Goal: Find specific page/section: Find specific page/section

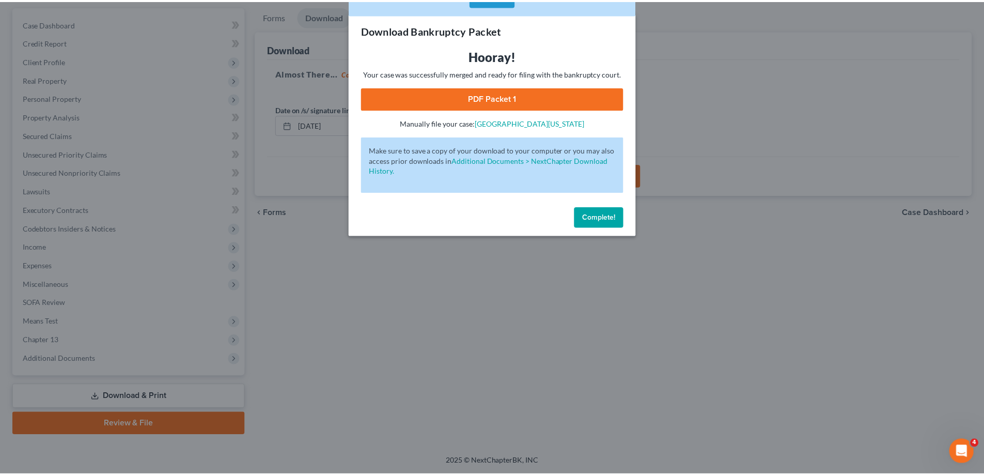
scroll to position [93, 0]
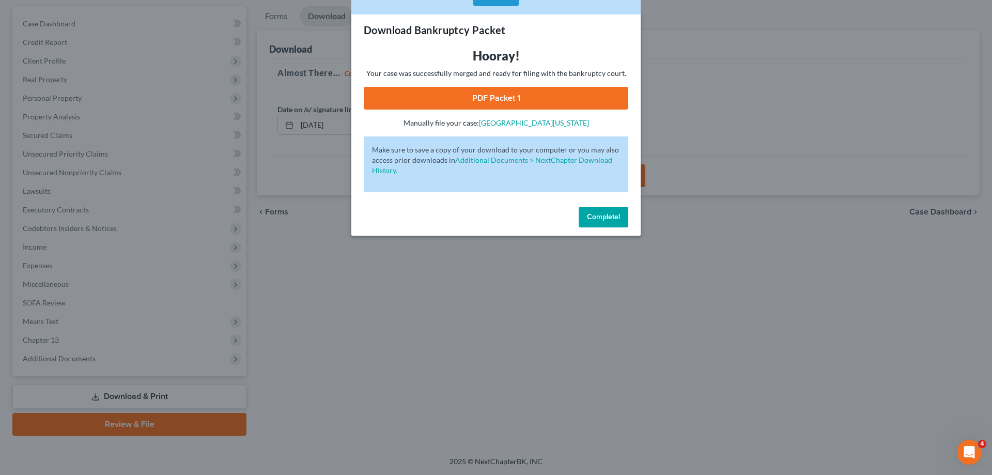
drag, startPoint x: 603, startPoint y: 216, endPoint x: 441, endPoint y: 253, distance: 166.8
click at [603, 215] on span "Complete!" at bounding box center [603, 216] width 33 height 9
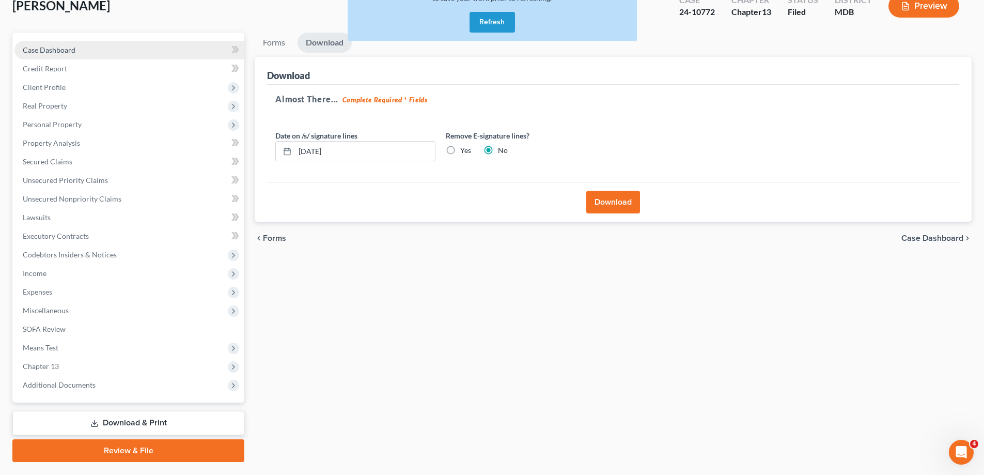
scroll to position [0, 0]
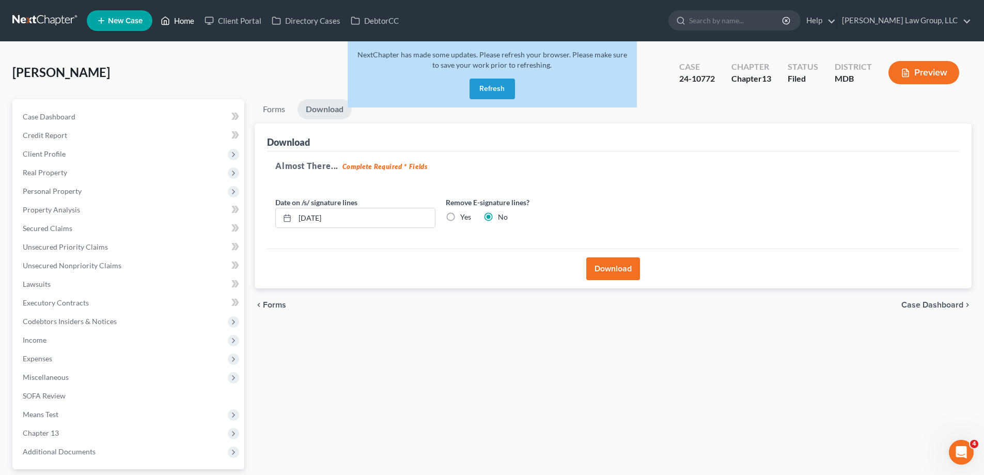
click at [193, 17] on link "Home" at bounding box center [177, 20] width 44 height 19
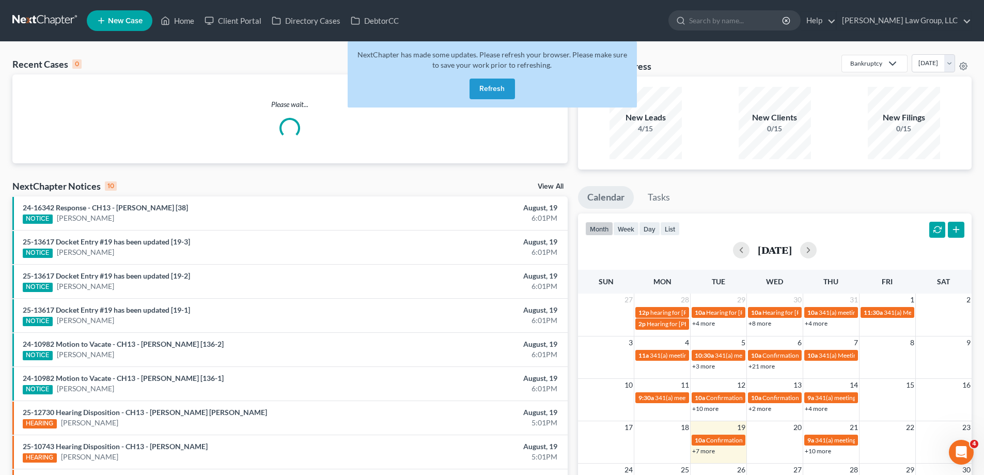
click at [498, 85] on button "Refresh" at bounding box center [491, 88] width 45 height 21
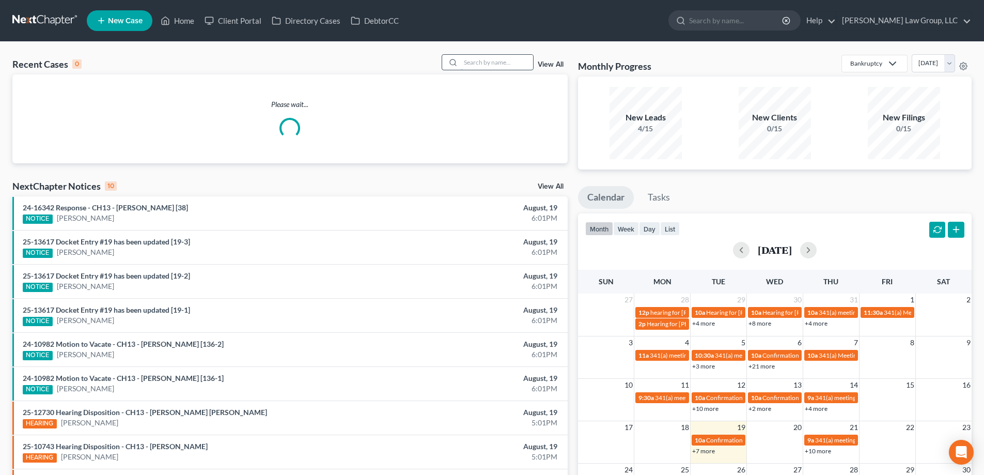
click at [508, 62] on input "search" at bounding box center [497, 62] width 72 height 15
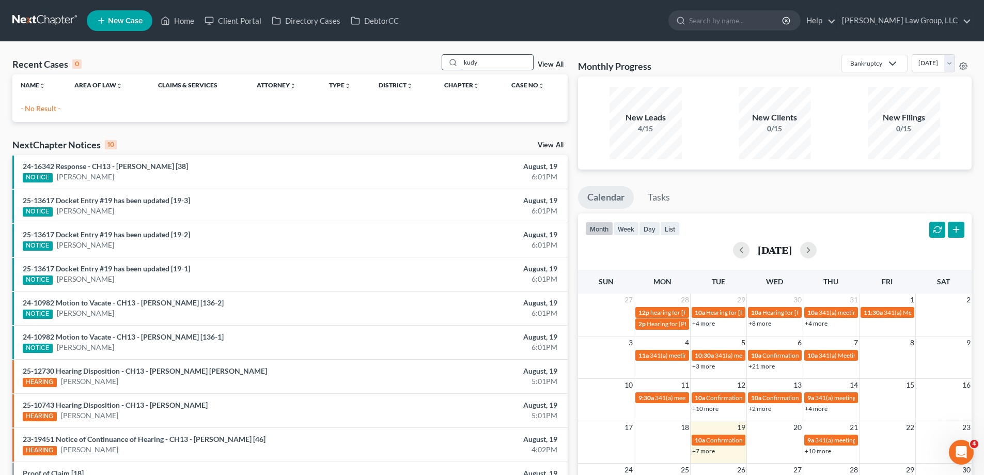
drag, startPoint x: 489, startPoint y: 65, endPoint x: 472, endPoint y: 61, distance: 17.9
click at [472, 61] on input "kudy" at bounding box center [497, 62] width 72 height 15
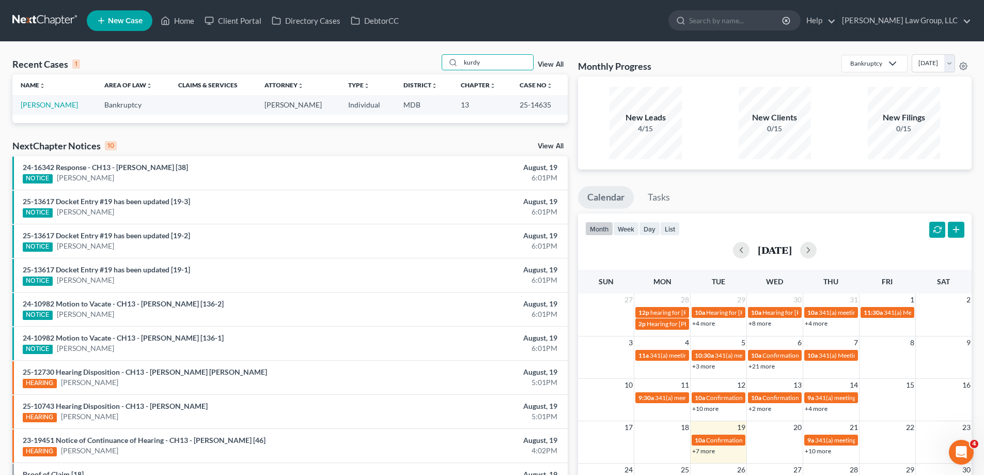
type input "kurdy"
drag, startPoint x: 548, startPoint y: 108, endPoint x: 517, endPoint y: 111, distance: 30.5
click at [517, 111] on td "25-14635" at bounding box center [539, 104] width 56 height 19
copy td "25-14635"
drag, startPoint x: 75, startPoint y: 103, endPoint x: 22, endPoint y: 106, distance: 52.8
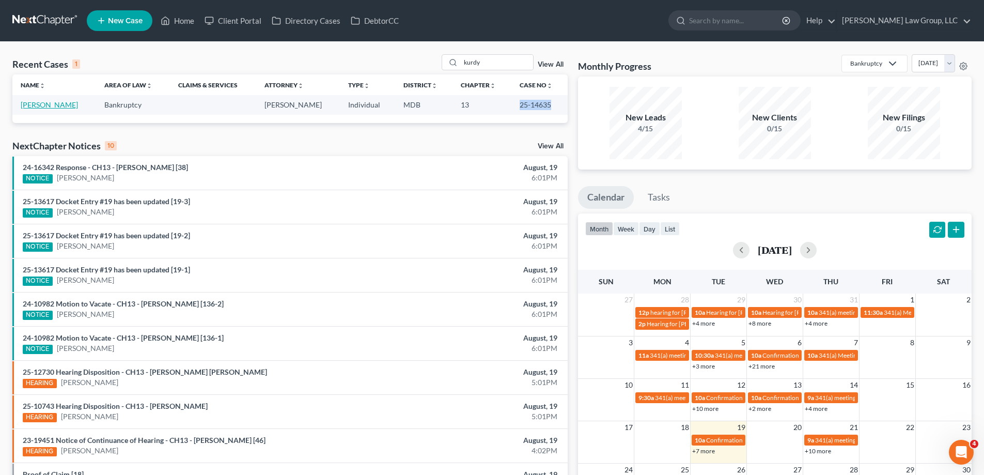
click at [22, 106] on td "[PERSON_NAME]" at bounding box center [54, 104] width 84 height 19
copy link "[PERSON_NAME]"
drag, startPoint x: 544, startPoint y: 107, endPoint x: 511, endPoint y: 108, distance: 33.1
click at [511, 108] on td "25-14635" at bounding box center [539, 104] width 56 height 19
copy td "25-14635"
